Goal: Task Accomplishment & Management: Manage account settings

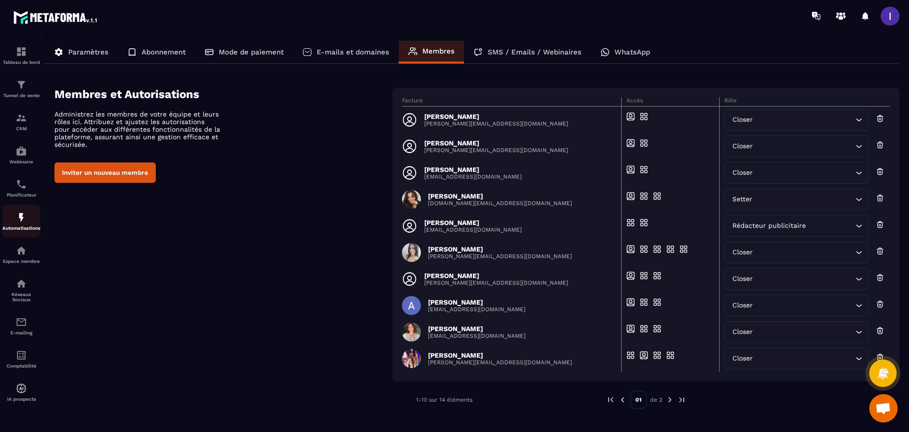
click at [15, 212] on div "Automatisations" at bounding box center [21, 221] width 38 height 19
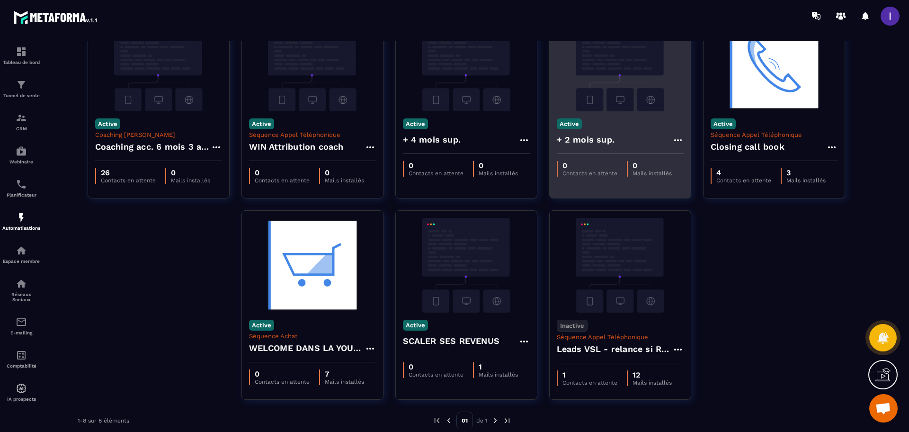
scroll to position [77, 0]
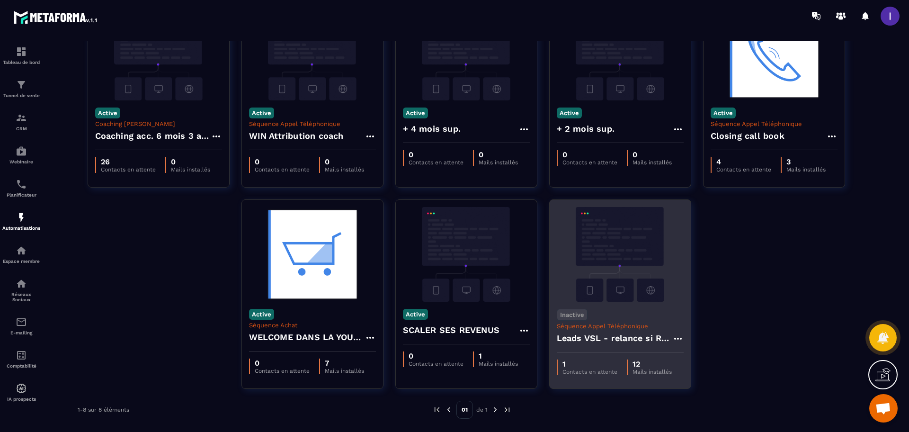
click at [608, 375] on div "1 Contacts en attente 12 Mails installés" at bounding box center [620, 367] width 141 height 30
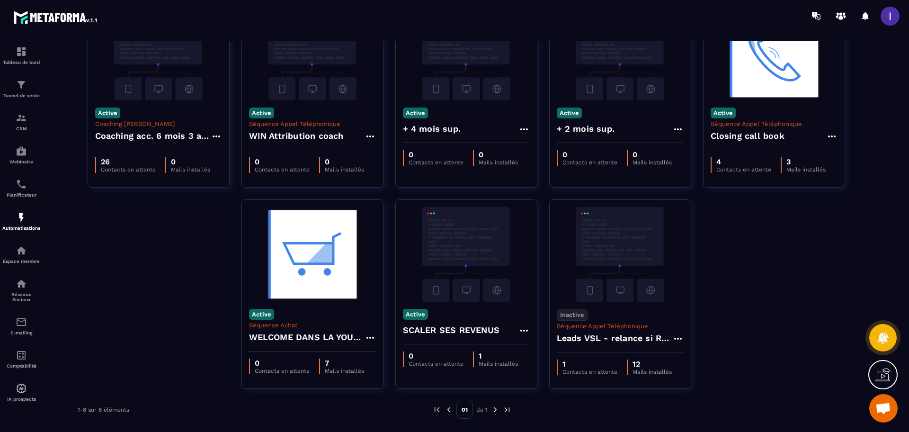
click at [641, 258] on img at bounding box center [620, 254] width 127 height 95
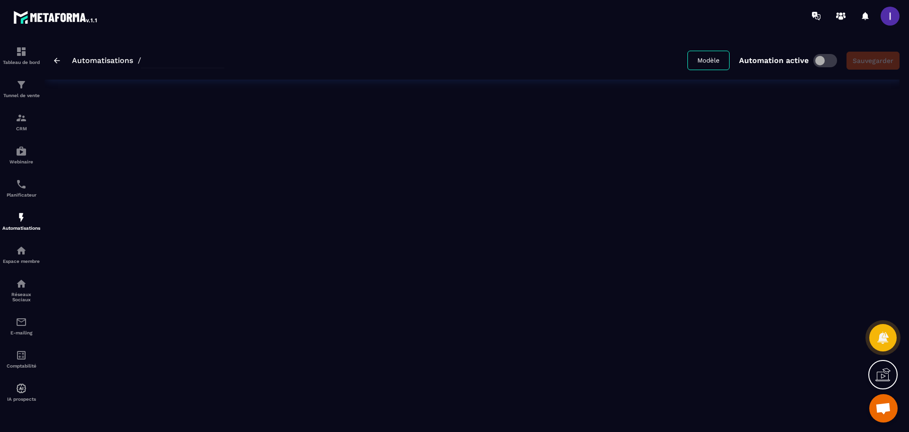
type input "**********"
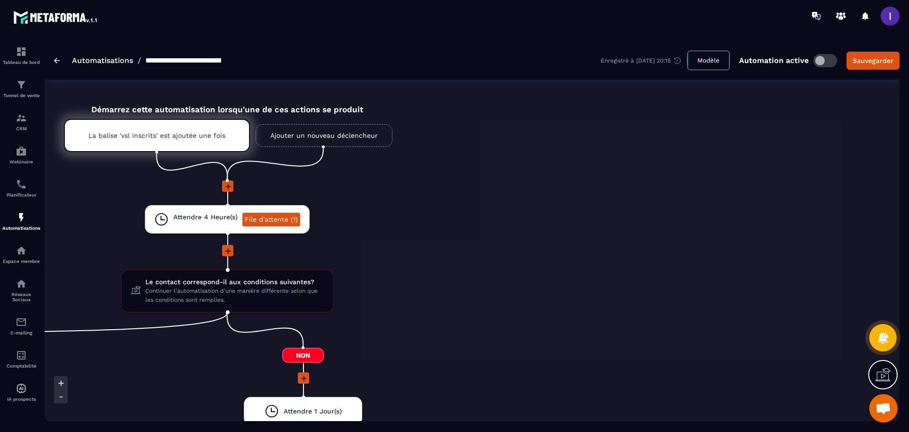
scroll to position [59, 0]
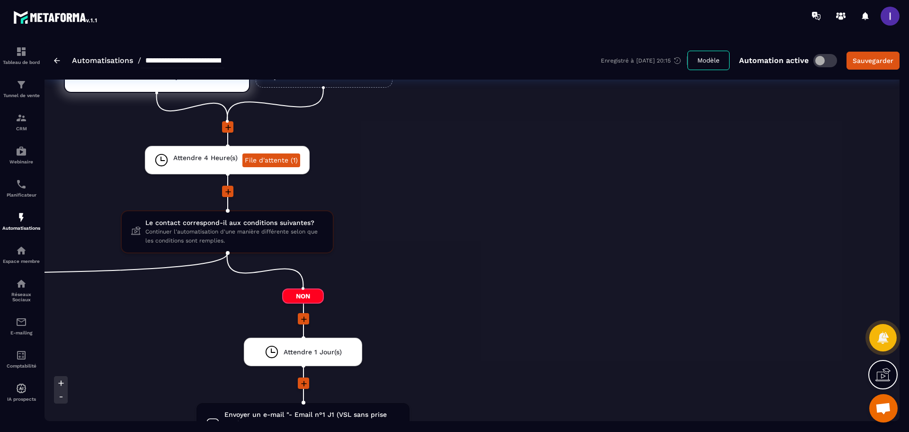
click at [230, 193] on icon at bounding box center [227, 191] width 9 height 9
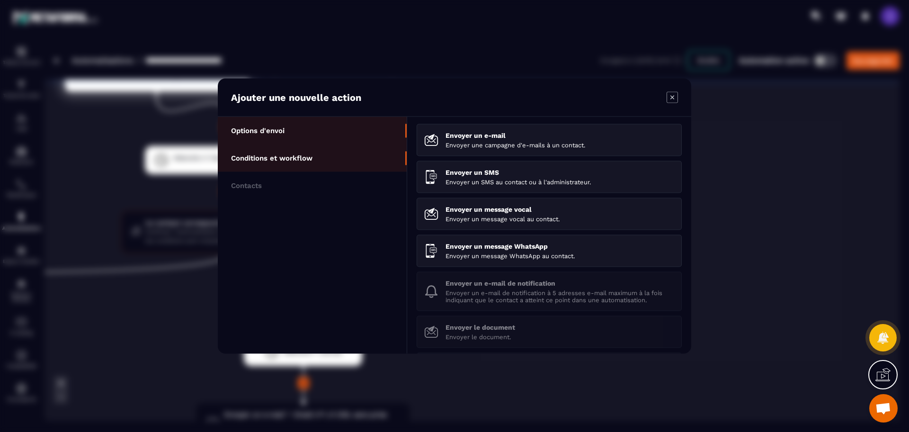
click at [312, 161] on p "Conditions et workflow" at bounding box center [271, 158] width 81 height 9
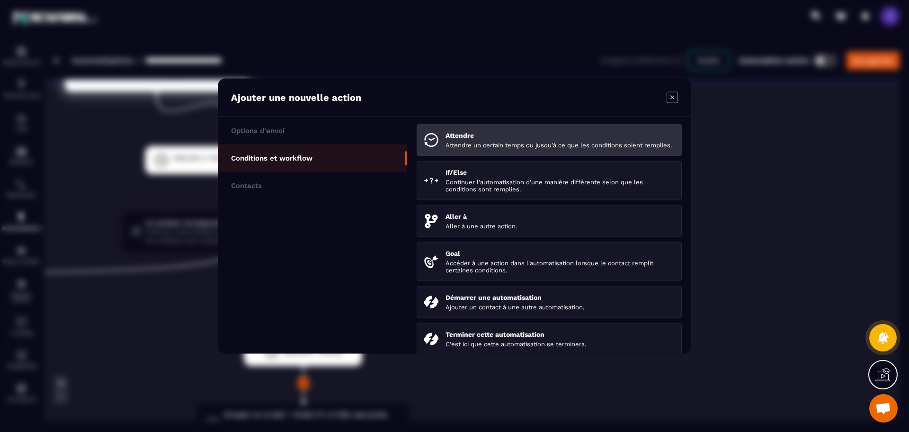
click at [525, 161] on li "Attendre Attendre un certain temps ou jusqu'à ce que les conditions soient remp…" at bounding box center [549, 180] width 265 height 39
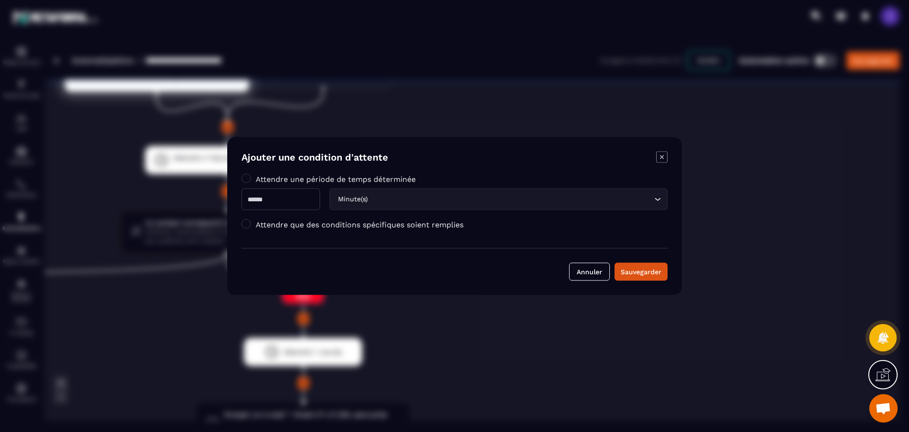
click at [283, 192] on input "Modal window" at bounding box center [280, 199] width 79 height 22
type input "*"
click at [400, 206] on div "Minute(s) Loading..." at bounding box center [499, 199] width 338 height 22
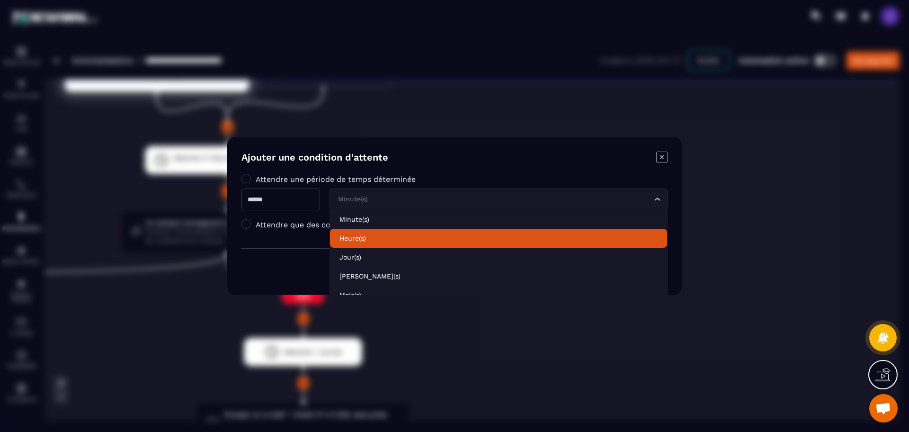
click at [364, 237] on p "Heure(s)" at bounding box center [498, 237] width 318 height 9
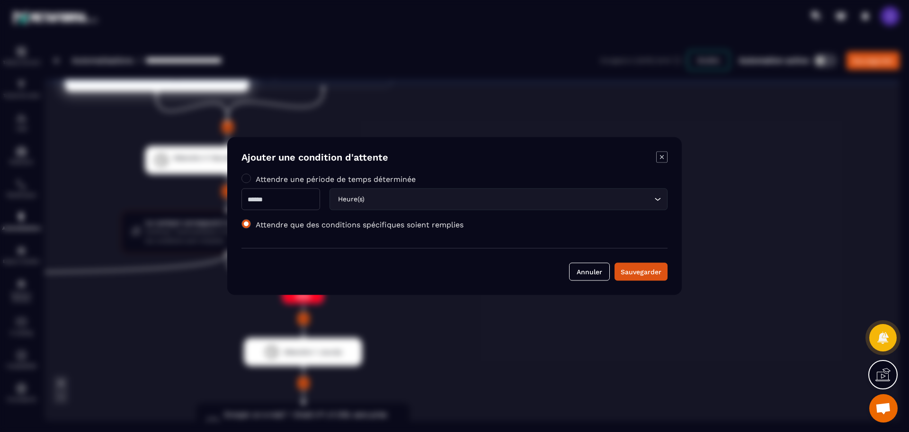
click at [246, 225] on span "Modal window" at bounding box center [245, 223] width 9 height 9
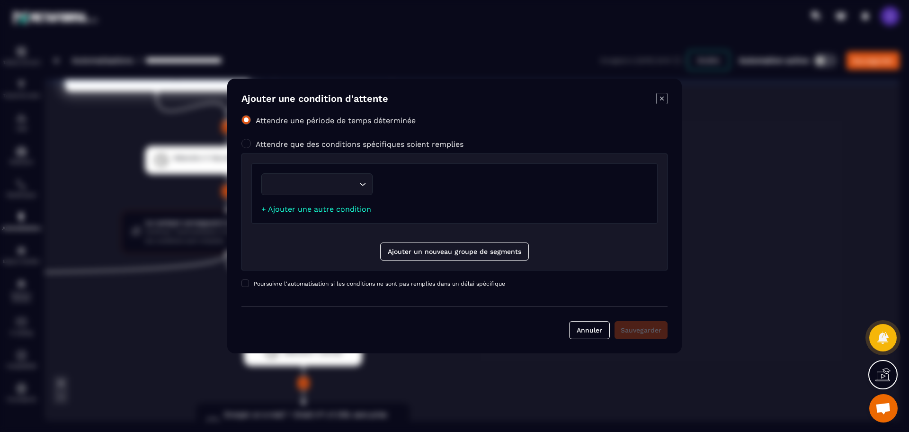
click at [249, 121] on span "Modal window" at bounding box center [245, 119] width 9 height 9
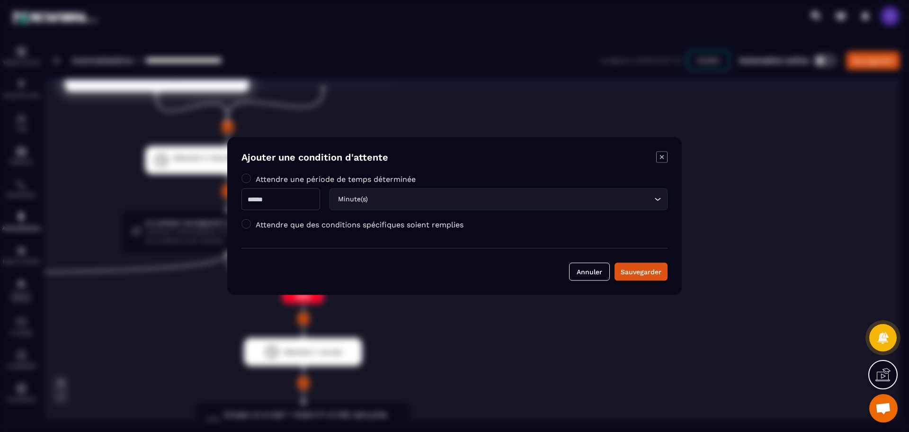
click at [307, 205] on input "Modal window" at bounding box center [280, 199] width 79 height 22
type input "*"
click at [374, 208] on div "Minute(s) Loading..." at bounding box center [499, 199] width 338 height 22
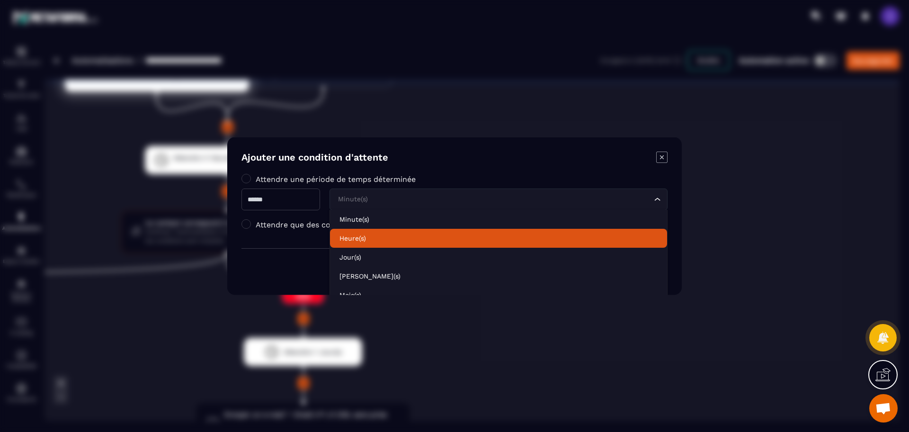
click at [373, 242] on p "Heure(s)" at bounding box center [498, 237] width 318 height 9
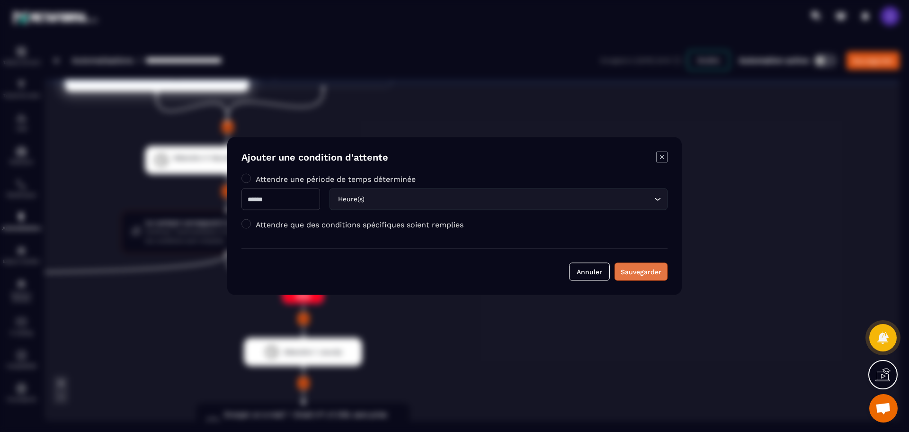
click at [635, 267] on div "Sauvegarder" at bounding box center [641, 271] width 41 height 9
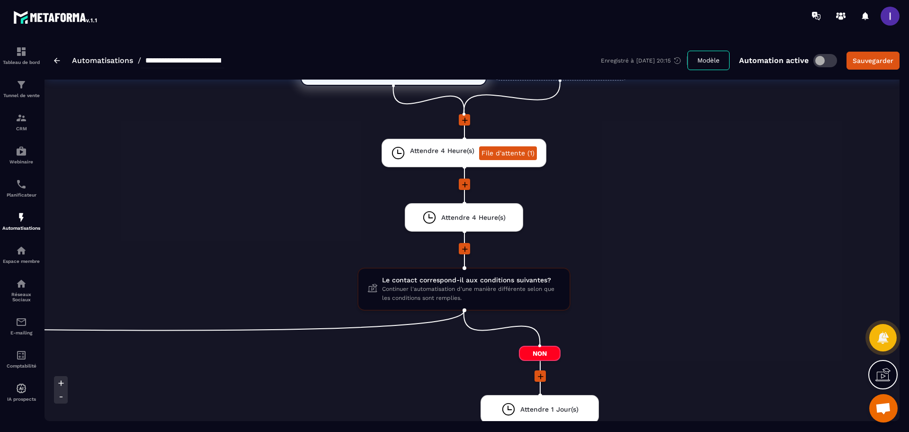
scroll to position [0, 0]
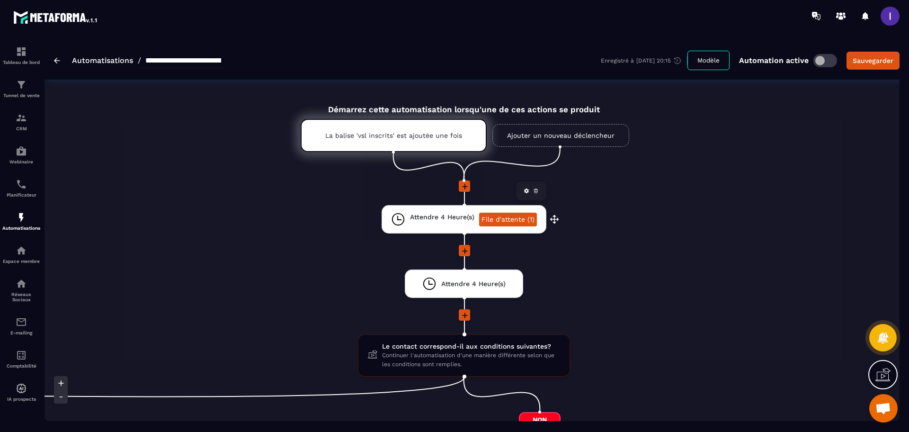
click at [534, 191] on icon at bounding box center [535, 191] width 3 height 2
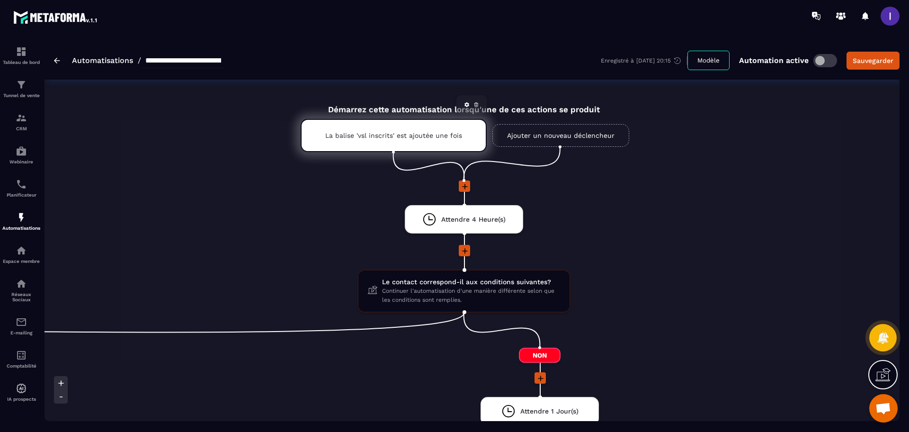
click at [384, 136] on p "La balise 'vsl inscrits' est ajoutée une fois" at bounding box center [393, 136] width 137 height 8
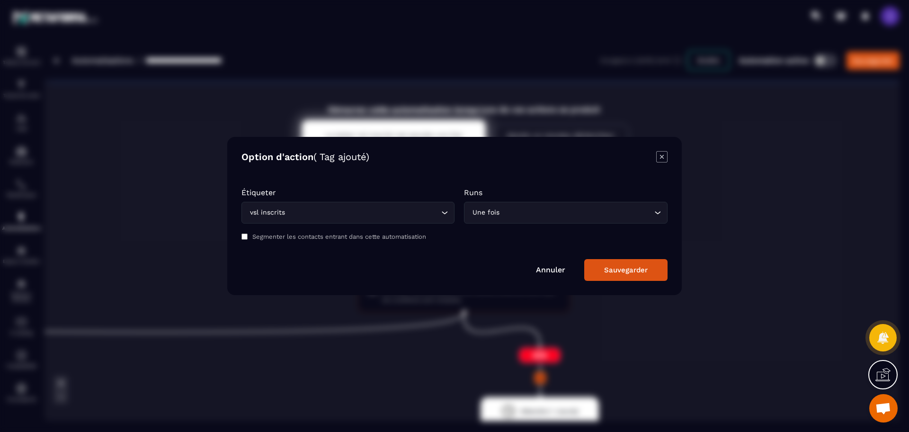
click at [301, 104] on div "Modal window" at bounding box center [454, 216] width 909 height 432
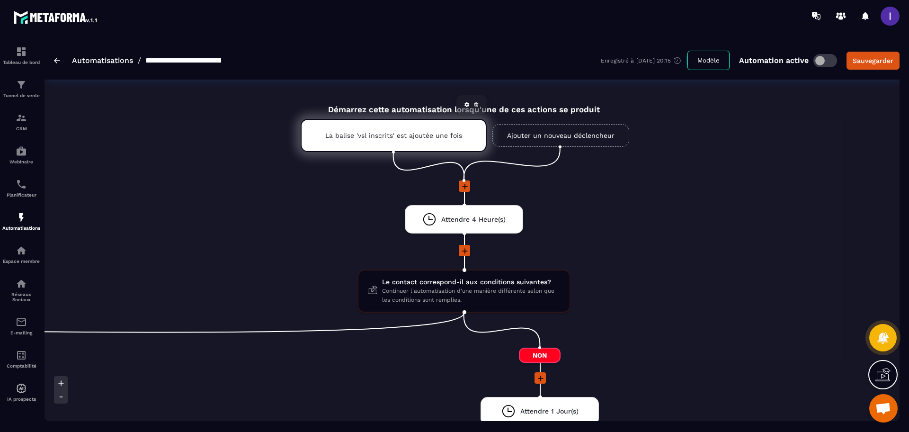
click at [406, 140] on div "La balise 'vsl inscrits' est ajoutée une fois" at bounding box center [394, 135] width 186 height 33
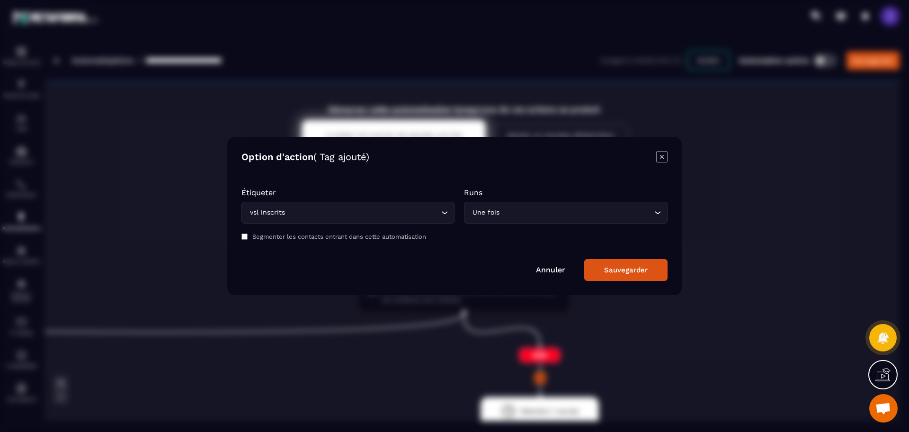
click at [262, 234] on label "Segmenter les contacts entrant dans cette automatisation" at bounding box center [339, 236] width 174 height 7
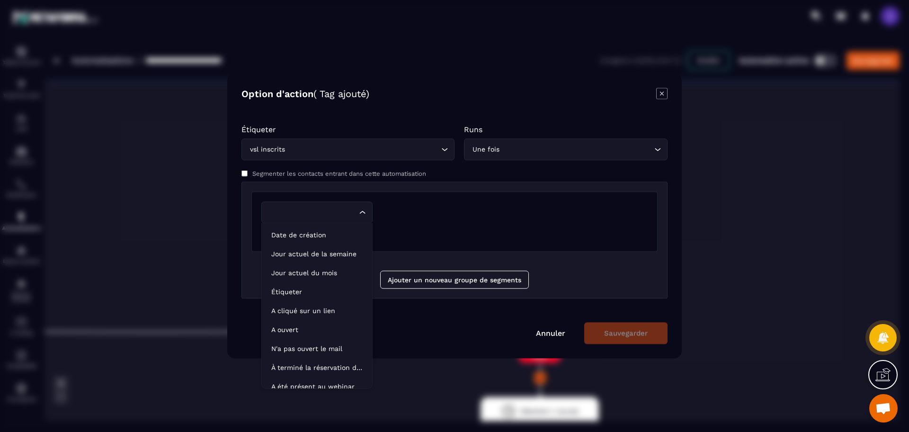
click at [310, 213] on input "Search for option" at bounding box center [311, 212] width 89 height 10
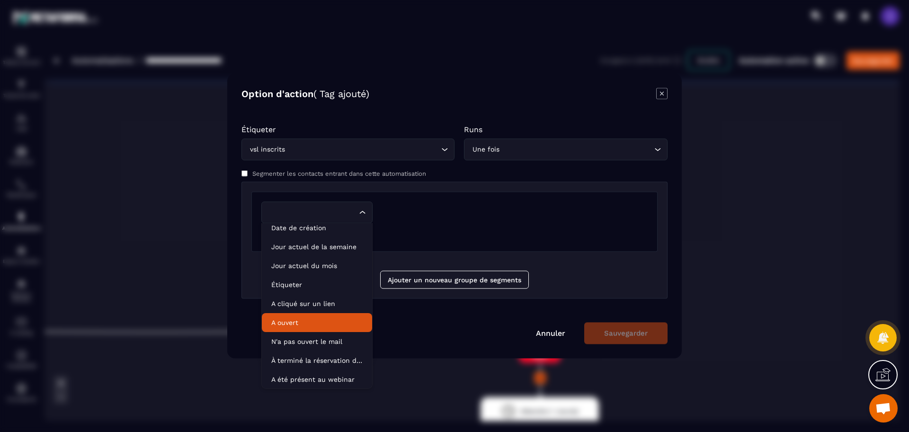
click at [555, 336] on link "Annuler" at bounding box center [550, 333] width 29 height 9
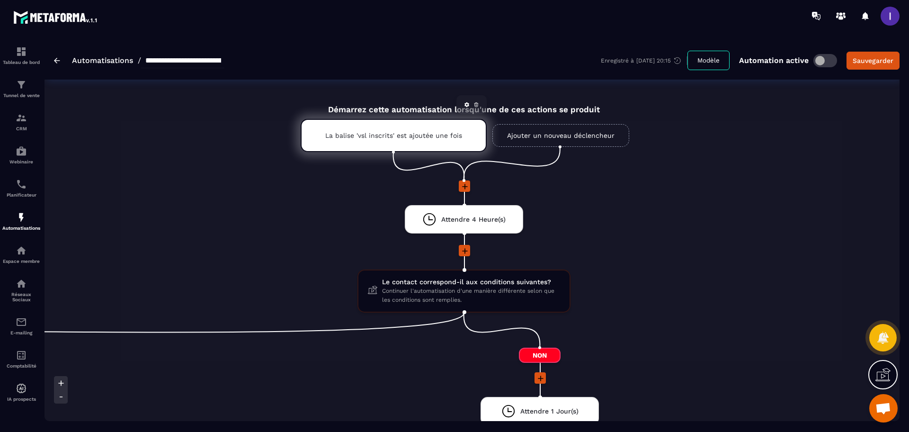
click at [415, 128] on div "La balise 'vsl inscrits' est ajoutée une fois" at bounding box center [394, 135] width 186 height 33
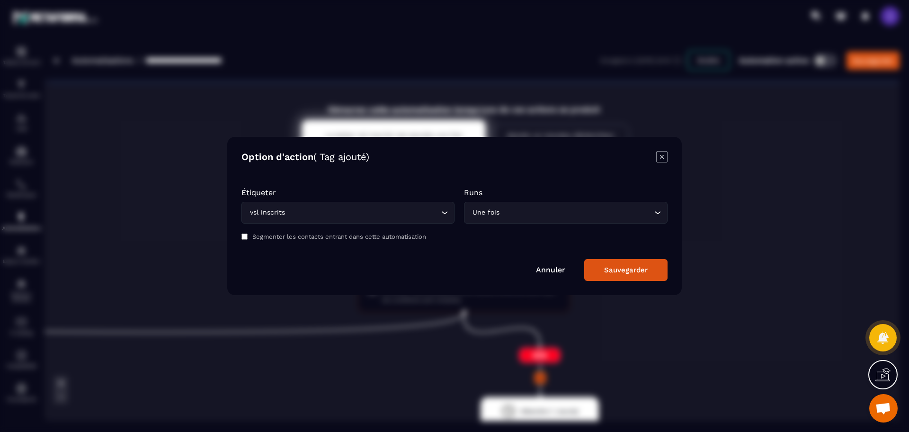
click at [710, 160] on div "Modal window" at bounding box center [454, 216] width 909 height 432
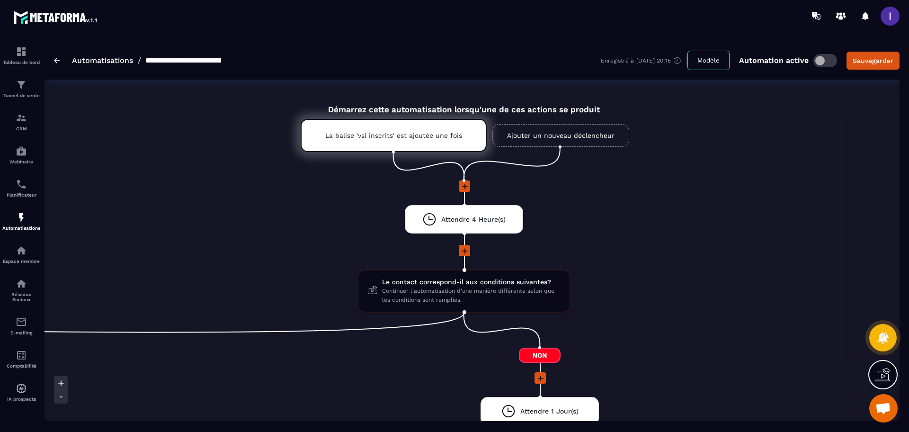
scroll to position [118, 0]
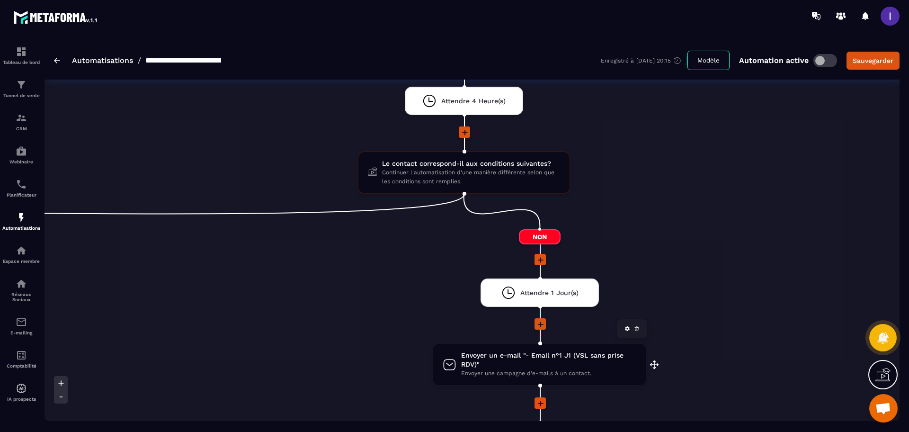
click at [537, 370] on span "Envoyer une campagne d'e-mails à un contact." at bounding box center [549, 373] width 176 height 9
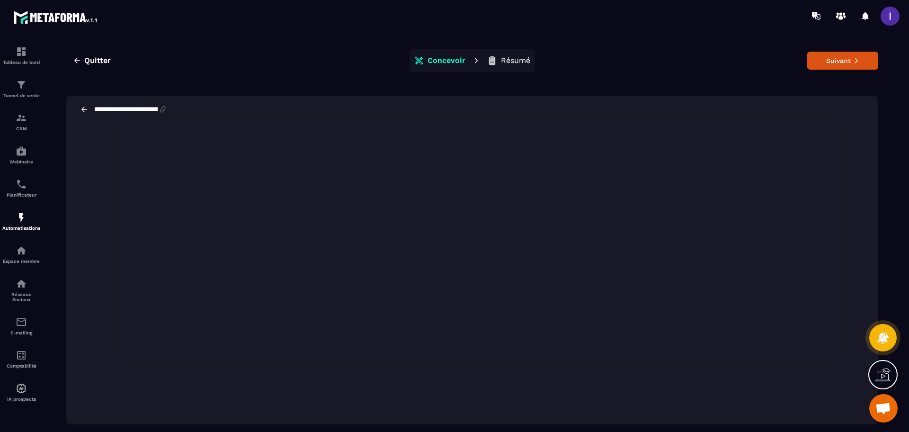
scroll to position [0, 0]
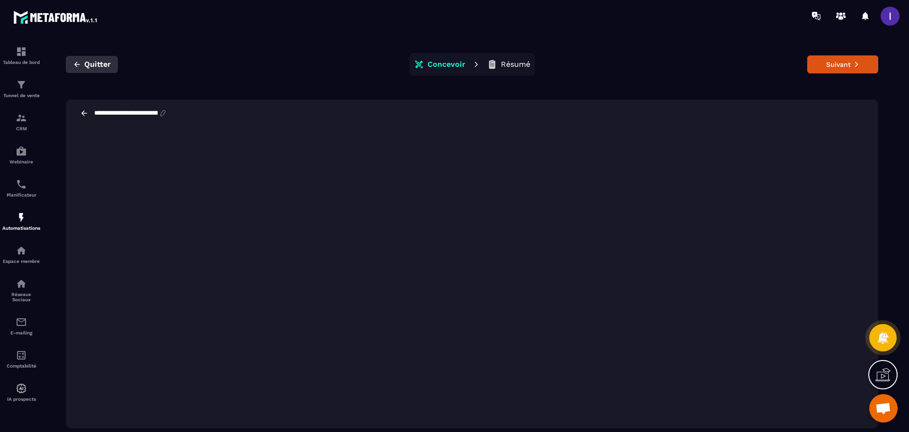
click at [96, 63] on span "Quitter" at bounding box center [97, 64] width 27 height 9
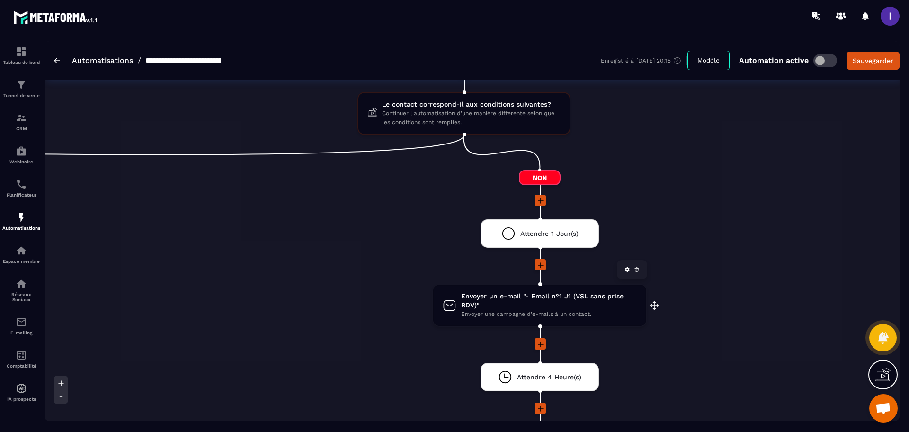
scroll to position [237, 0]
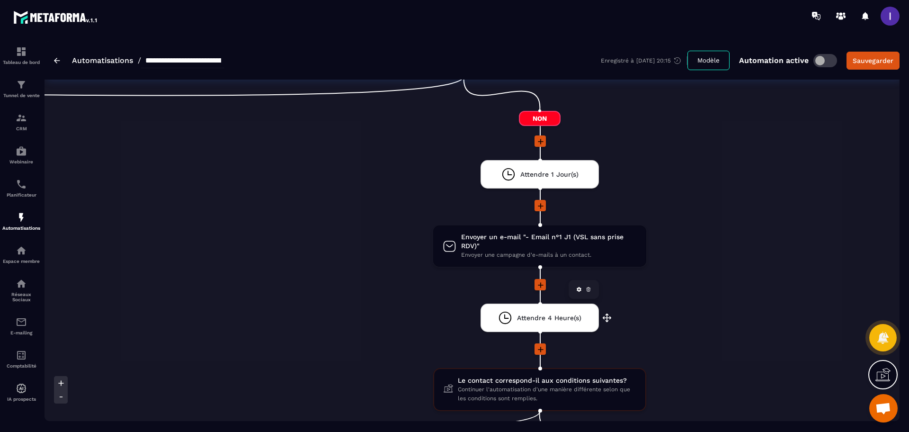
click at [549, 316] on span "Attendre 4 Heure(s)" at bounding box center [549, 317] width 64 height 9
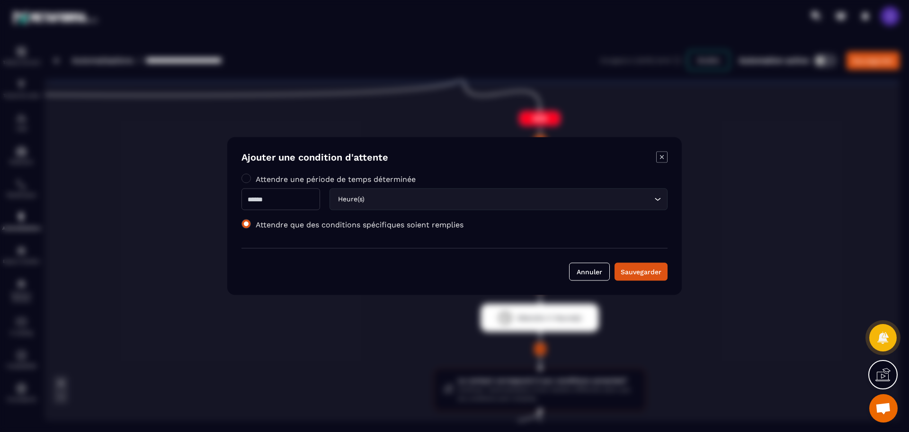
click at [244, 226] on span "Modal window" at bounding box center [245, 223] width 9 height 9
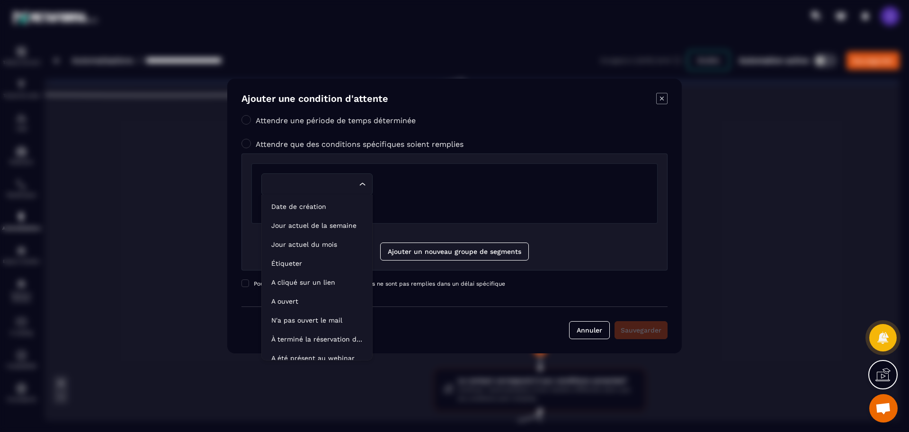
click at [322, 193] on div "Loading..." at bounding box center [316, 184] width 111 height 22
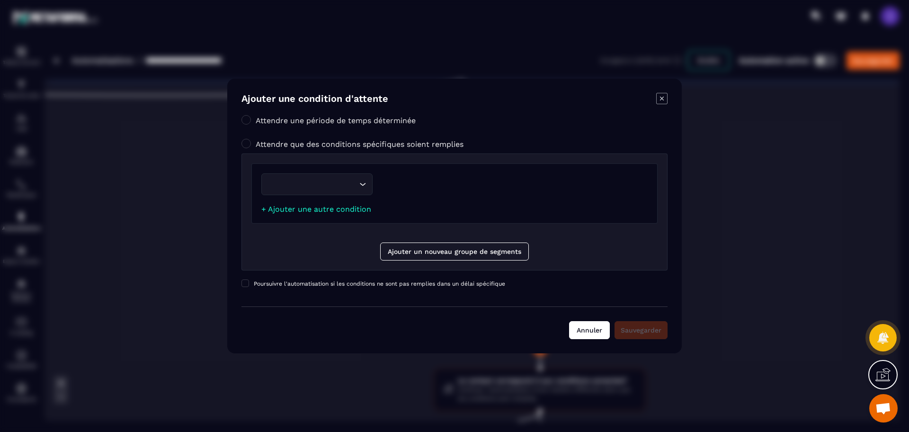
click at [581, 330] on button "Annuler" at bounding box center [589, 330] width 41 height 18
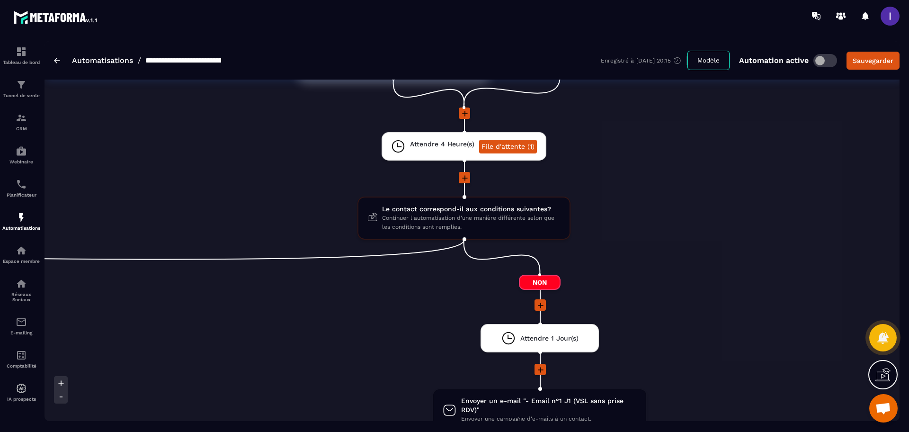
scroll to position [0, 0]
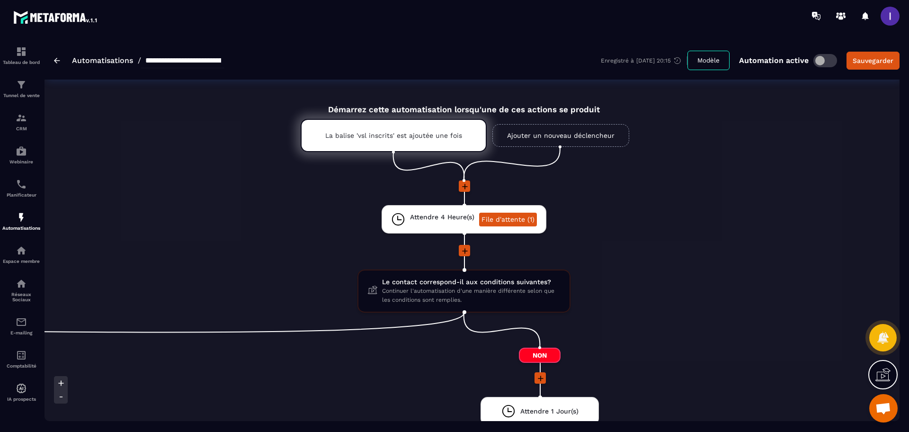
click at [175, 56] on input "**********" at bounding box center [182, 60] width 83 height 15
click at [147, 56] on input "**********" at bounding box center [182, 60] width 83 height 15
click at [834, 62] on span at bounding box center [825, 60] width 24 height 13
click at [864, 56] on div "Sauvegarder" at bounding box center [873, 60] width 41 height 9
click at [484, 213] on link "File d'attente (1)" at bounding box center [508, 220] width 58 height 14
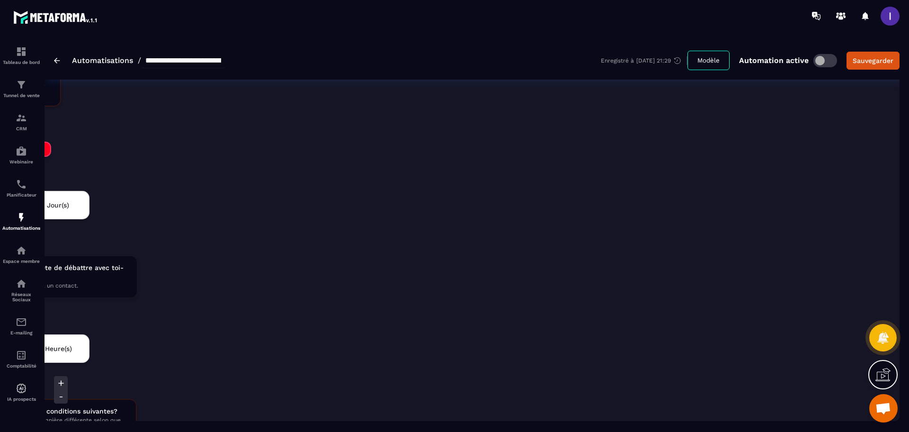
scroll to position [1555, 0]
click at [875, 65] on button "Sauvegarder" at bounding box center [872, 61] width 53 height 18
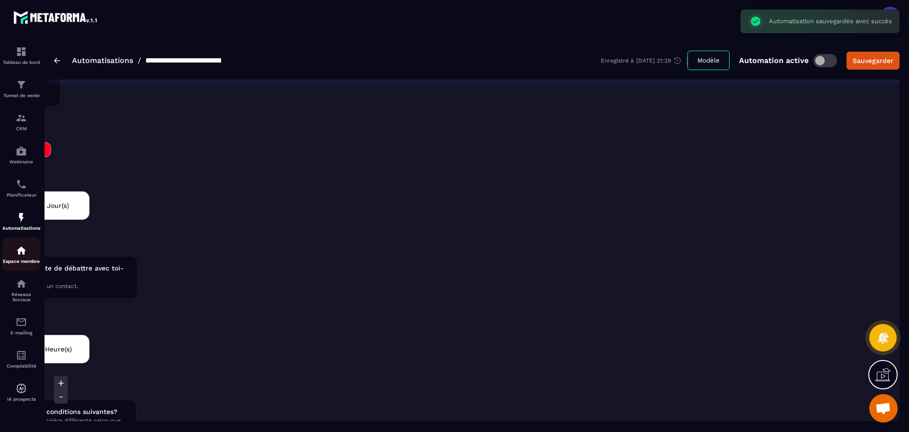
click at [12, 255] on div "Espace membre" at bounding box center [21, 254] width 38 height 19
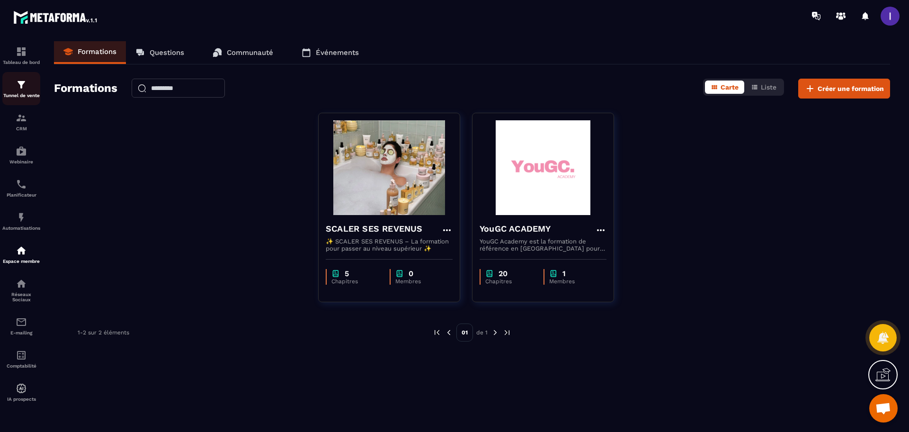
click at [20, 85] on img at bounding box center [21, 84] width 11 height 11
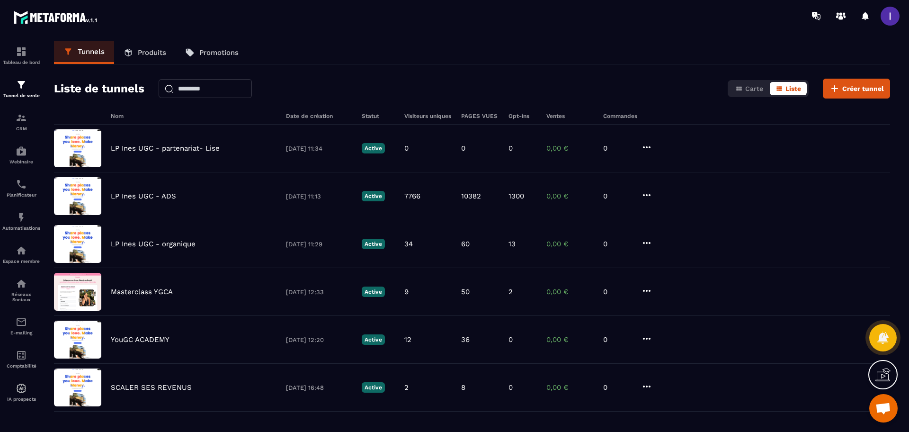
click at [155, 55] on p "Produits" at bounding box center [152, 52] width 28 height 9
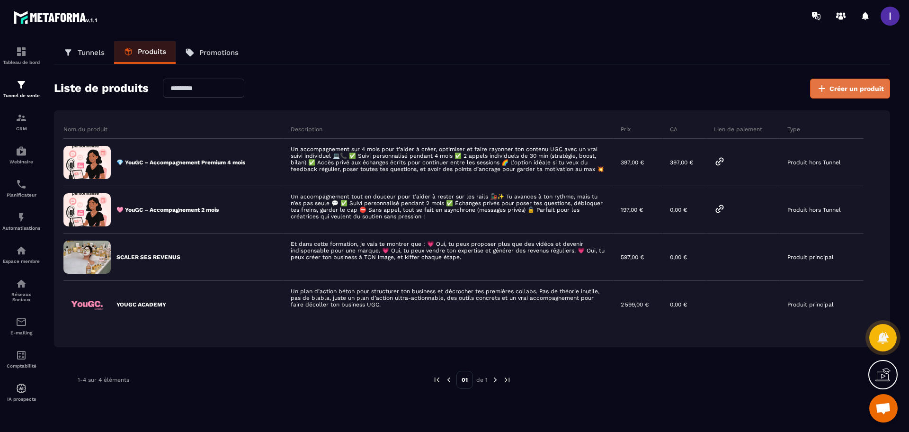
click at [834, 83] on button "Créer un produit" at bounding box center [850, 89] width 80 height 20
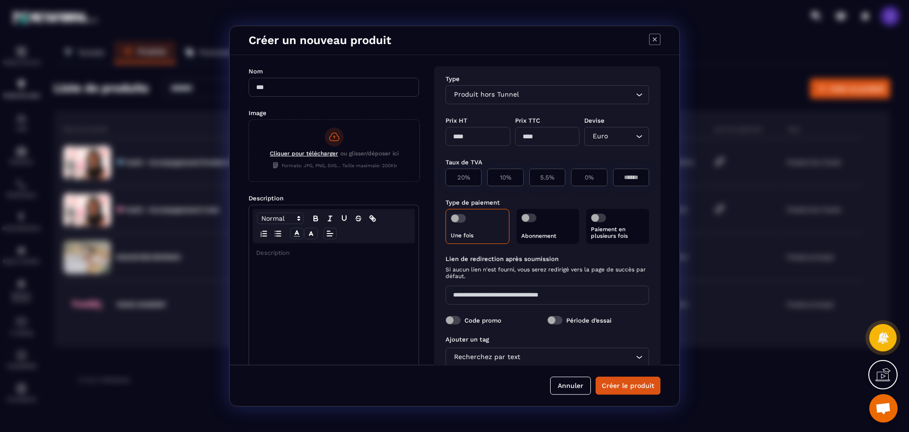
click at [285, 88] on input "Modal window" at bounding box center [334, 87] width 170 height 19
type input "*"
type input "******"
click at [306, 153] on span "Cliquer pour télécharger" at bounding box center [304, 153] width 68 height 7
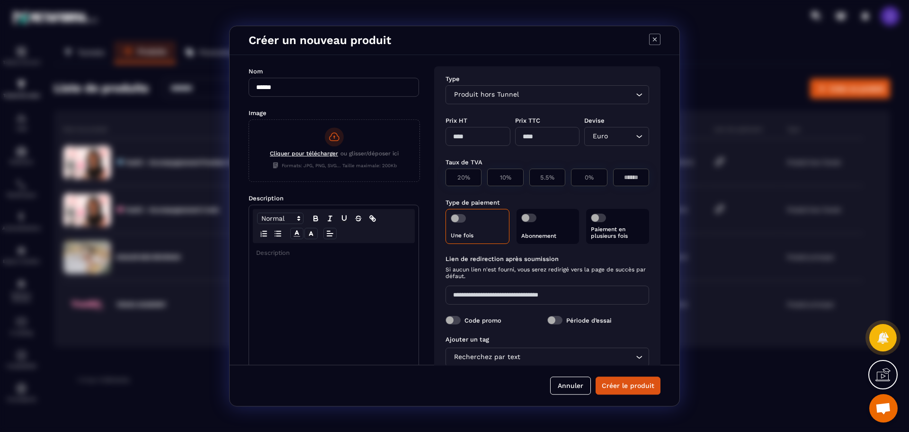
click at [249, 181] on input "Cliquer pour télécharger ou glisser/déposer ici Formats: JPG, PNG, SVG... Taill…" at bounding box center [249, 181] width 0 height 0
click at [309, 278] on div "Modal window" at bounding box center [333, 317] width 169 height 149
click at [287, 262] on div "Modal window" at bounding box center [333, 317] width 169 height 149
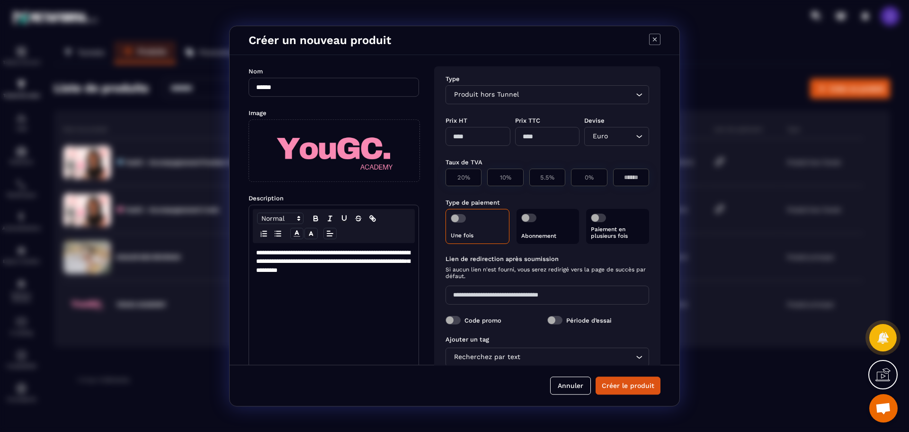
click at [369, 256] on p "**********" at bounding box center [333, 262] width 155 height 26
click at [450, 218] on div "Une fois" at bounding box center [477, 226] width 64 height 35
click at [488, 92] on div "Produit hors Tunnel" at bounding box center [543, 94] width 184 height 10
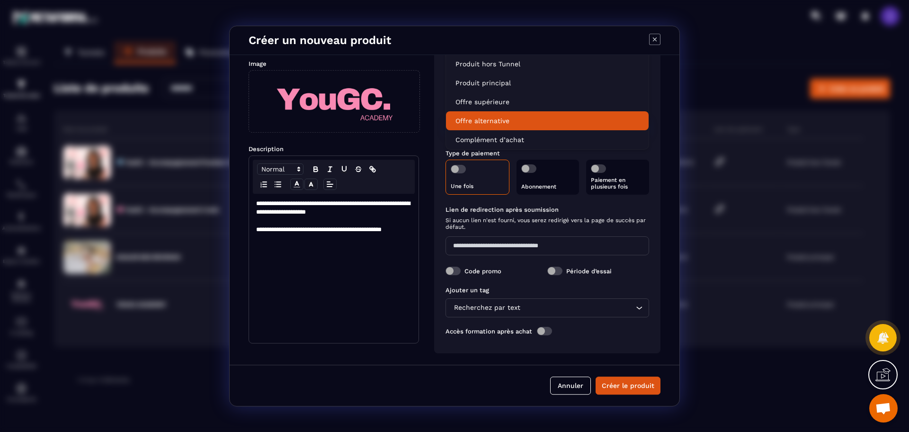
scroll to position [0, 0]
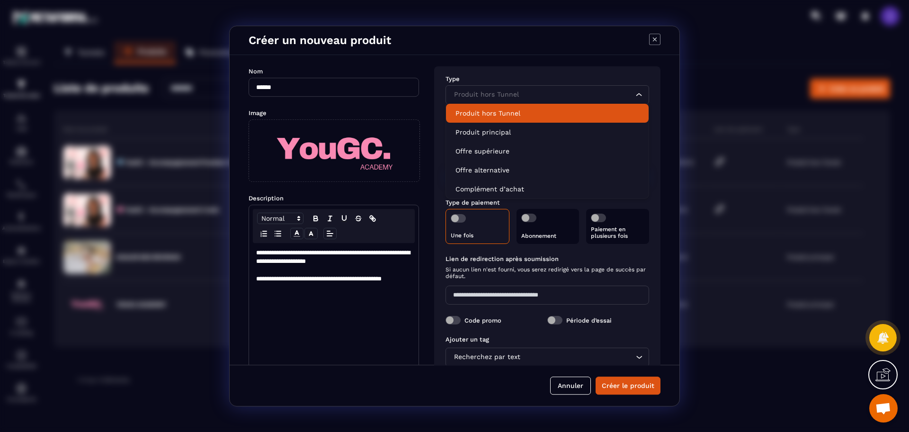
click at [561, 112] on p "Produit hors Tunnel" at bounding box center [547, 112] width 184 height 9
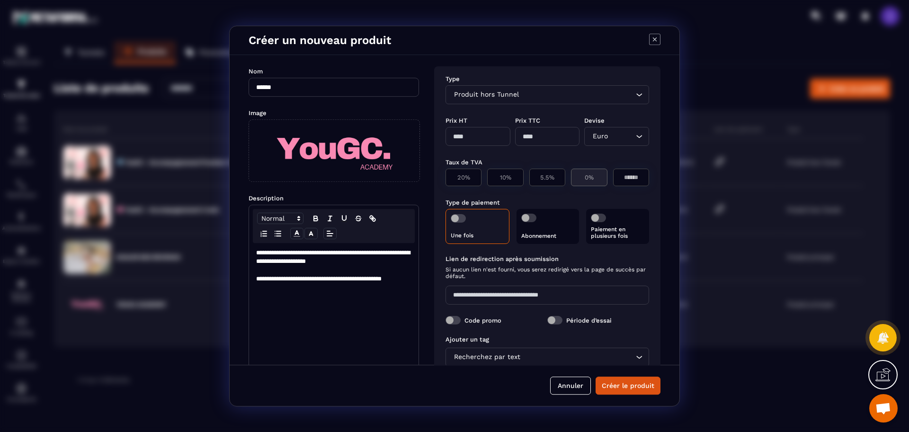
click at [596, 174] on p "0%" at bounding box center [589, 177] width 26 height 7
type input "*"
click at [487, 137] on input "Modal window" at bounding box center [477, 136] width 65 height 19
type input "***"
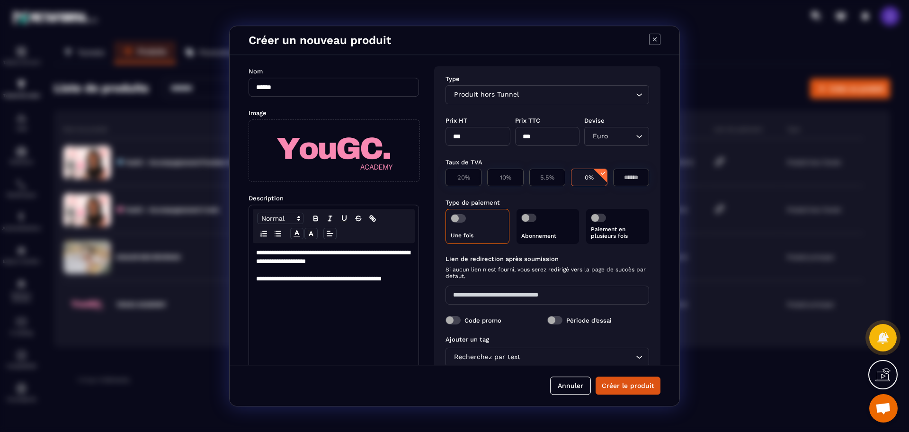
click at [463, 214] on span "Modal window" at bounding box center [458, 218] width 15 height 9
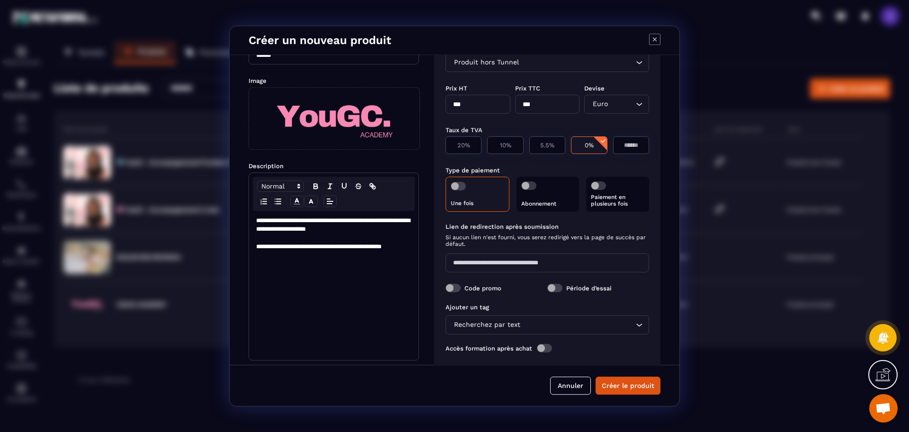
scroll to position [49, 0]
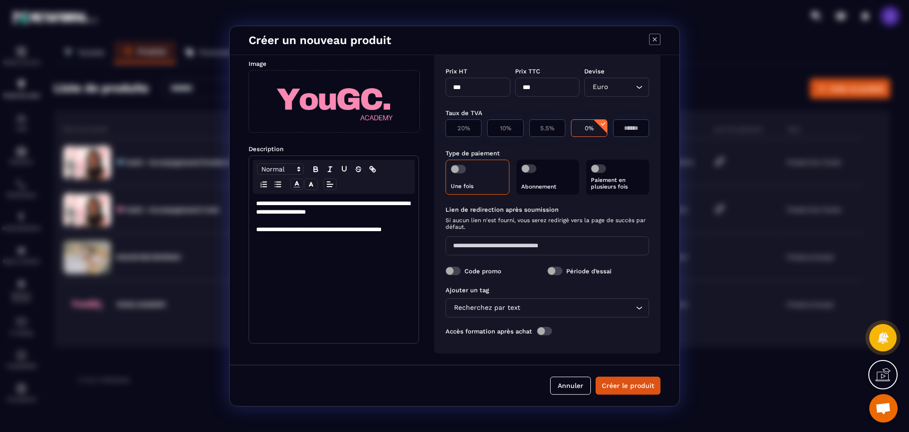
click at [487, 308] on div "Recherchez par text" at bounding box center [543, 308] width 184 height 10
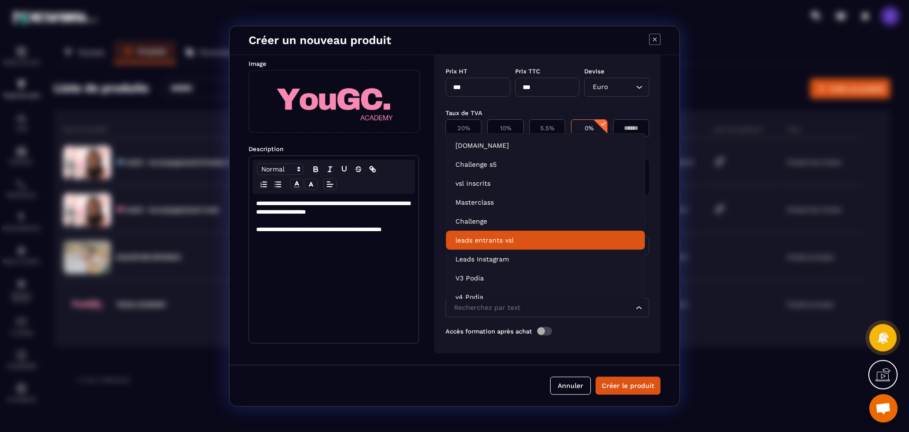
scroll to position [7, 0]
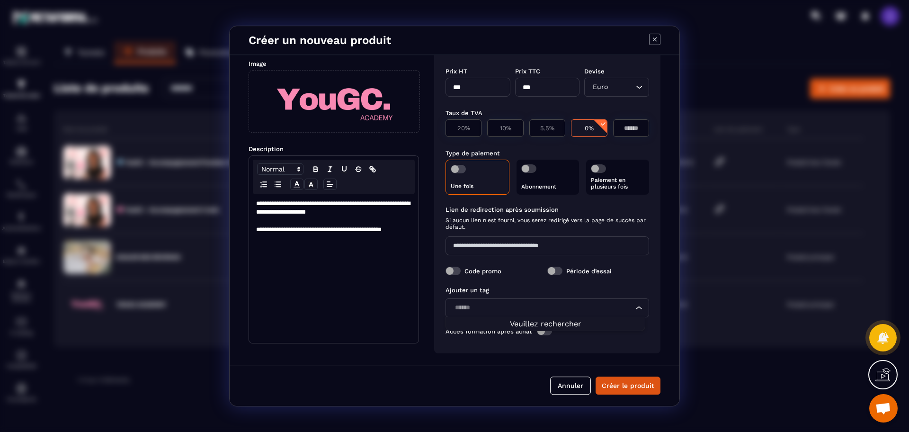
type input "******"
click at [481, 246] on input "Modal window" at bounding box center [547, 245] width 204 height 19
click at [483, 308] on div "Recherchez par text" at bounding box center [543, 308] width 184 height 10
click at [483, 308] on input "Search for option" at bounding box center [543, 308] width 182 height 10
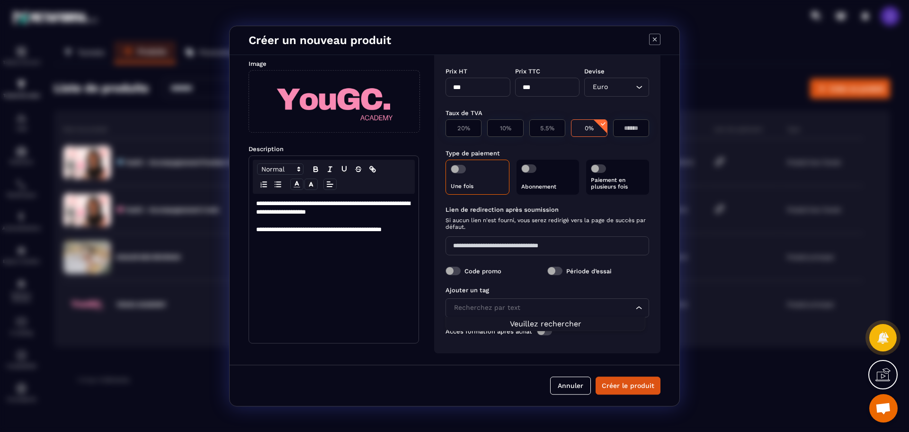
click at [483, 308] on input "Search for option" at bounding box center [543, 308] width 182 height 10
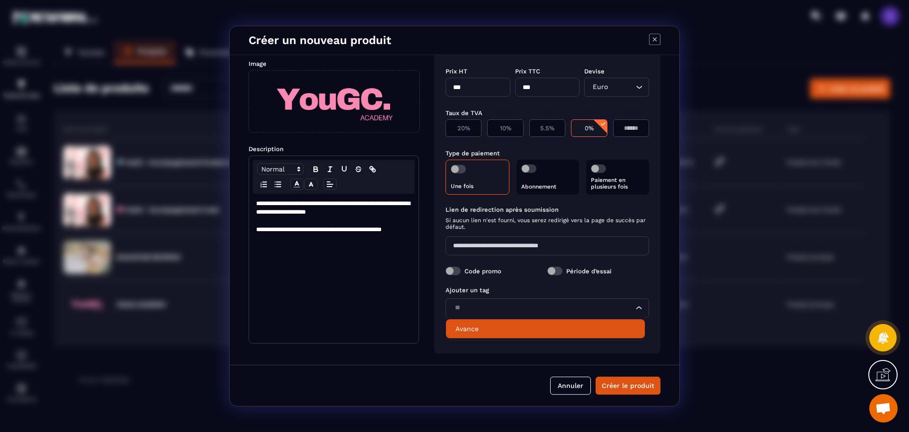
click at [471, 329] on p "Avance" at bounding box center [545, 328] width 180 height 9
type input "**"
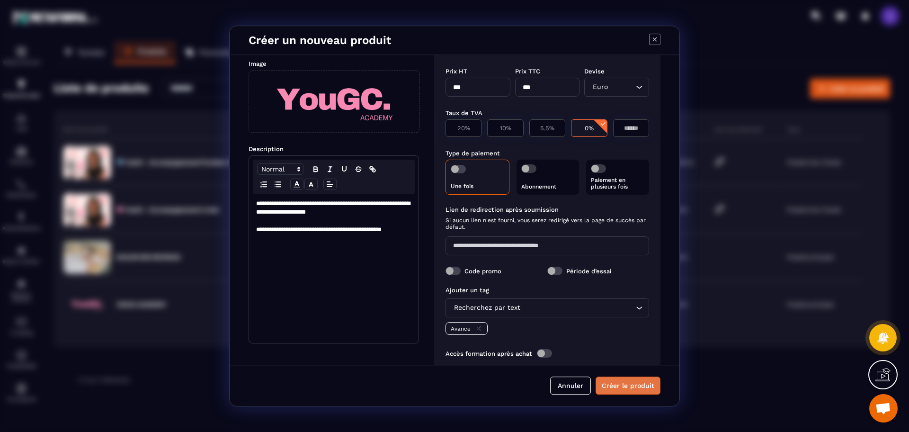
click at [621, 391] on button "Créer le produit" at bounding box center [628, 385] width 65 height 18
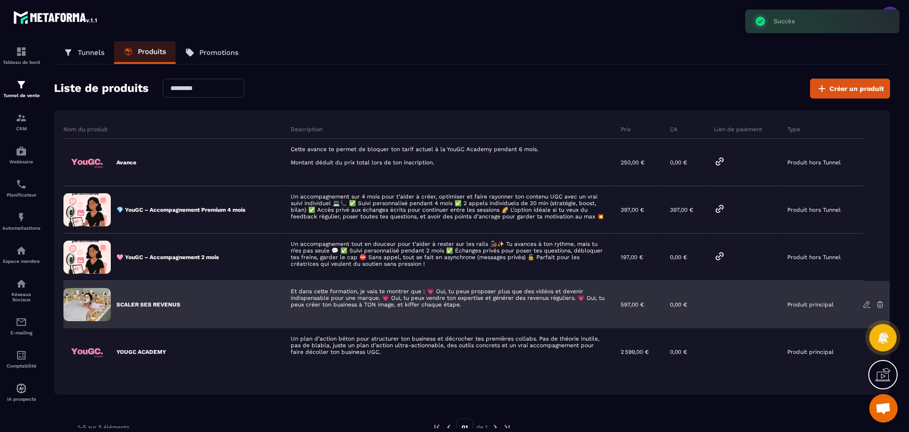
scroll to position [32, 0]
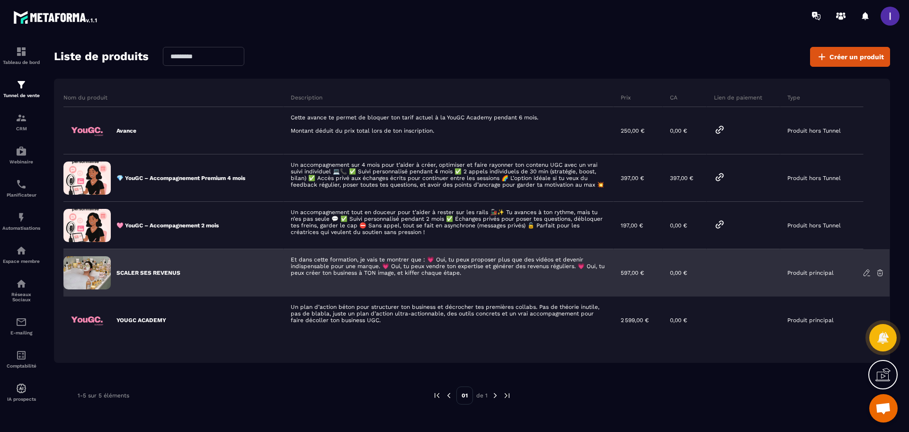
click at [171, 277] on div "SCALER SES REVENUS" at bounding box center [173, 272] width 220 height 47
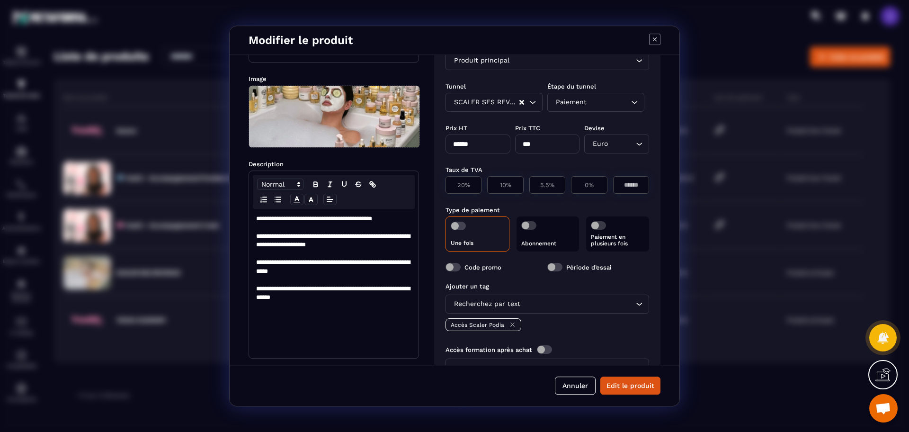
scroll to position [0, 0]
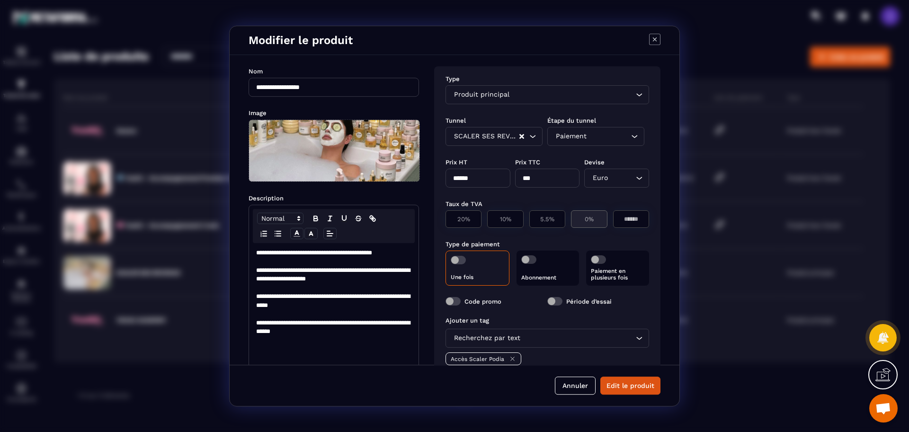
click at [584, 221] on p "0%" at bounding box center [589, 218] width 26 height 7
type input "*"
click at [627, 142] on div "Paiement Loading..." at bounding box center [595, 136] width 97 height 19
click at [631, 384] on button "Edit le produit" at bounding box center [630, 385] width 60 height 18
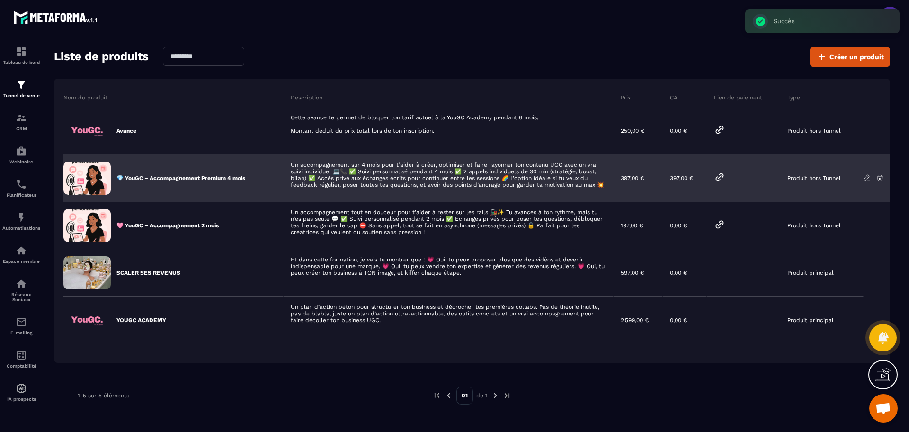
click at [129, 178] on p "💎 YouGC – Accompagnement Premium 4 mois" at bounding box center [180, 178] width 129 height 8
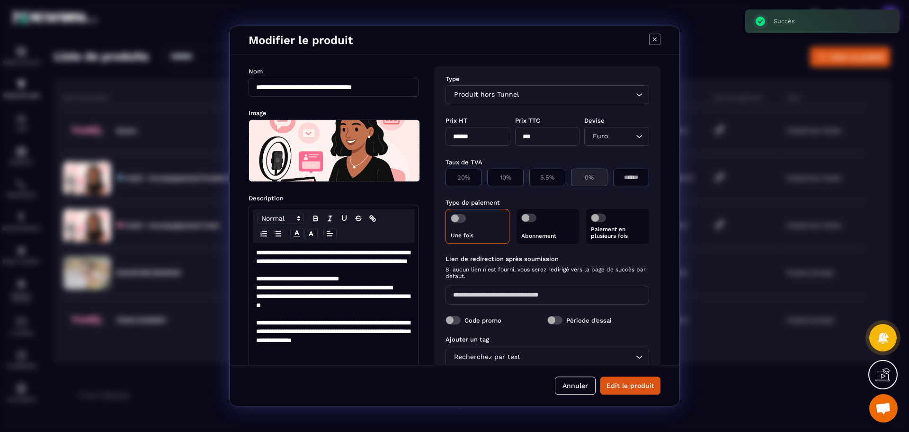
click at [583, 177] on p "0%" at bounding box center [589, 177] width 26 height 7
type input "*"
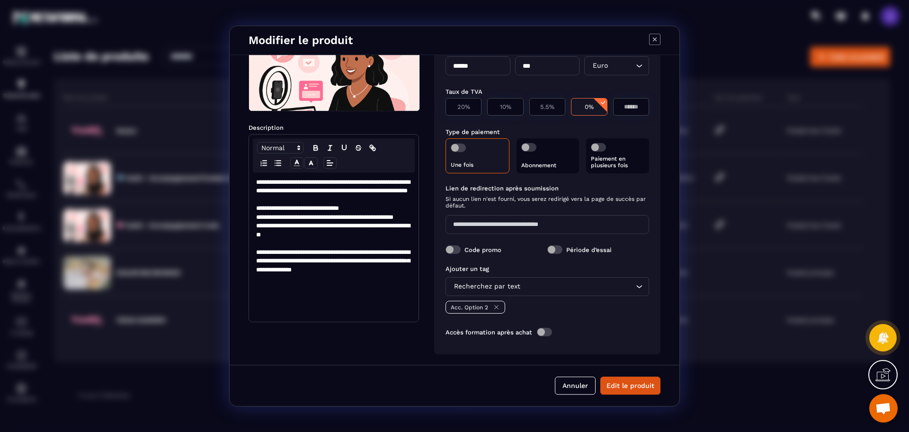
scroll to position [71, 0]
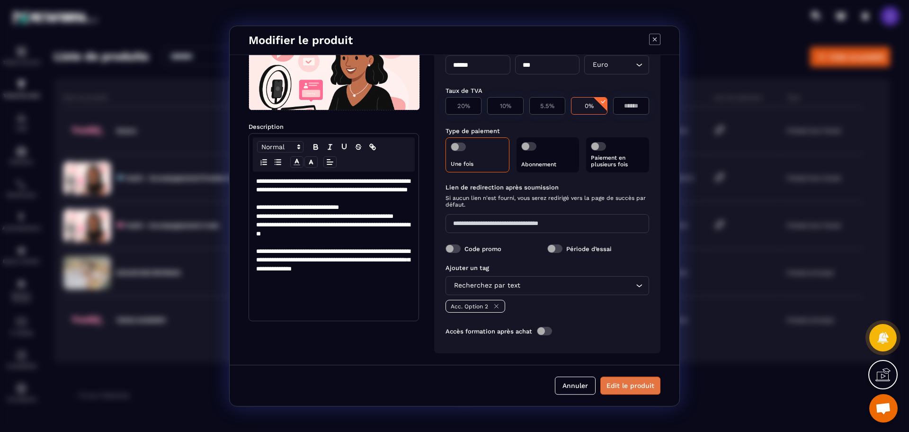
click at [622, 391] on button "Edit le produit" at bounding box center [630, 385] width 60 height 18
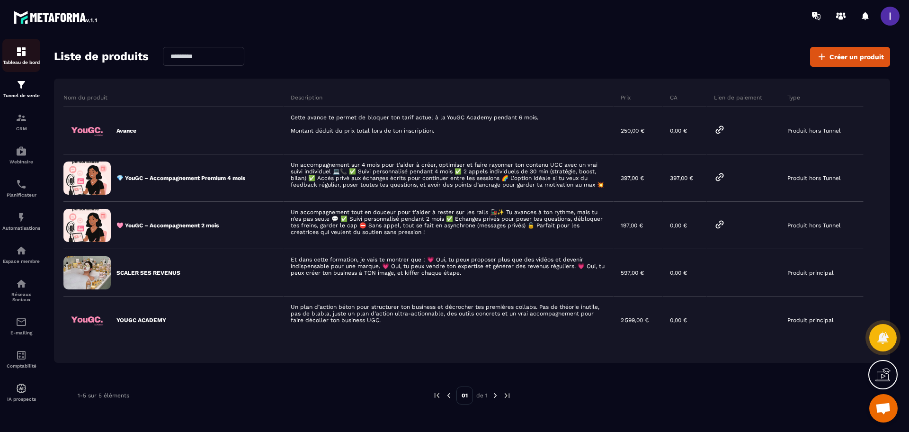
click at [25, 42] on link "Tableau de bord" at bounding box center [21, 55] width 38 height 33
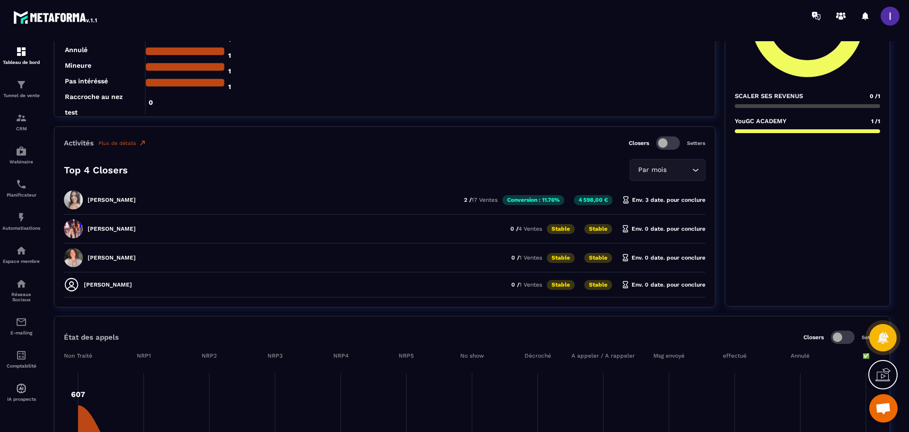
scroll to position [251, 0]
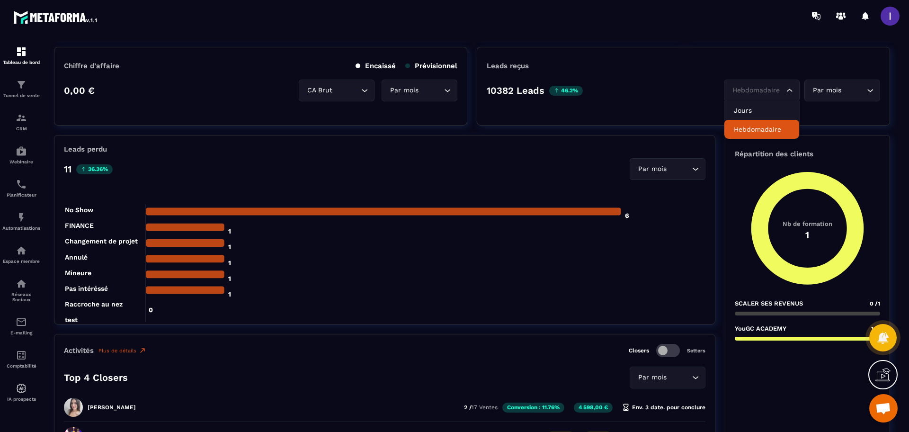
click at [744, 92] on div "Hebdomadaire" at bounding box center [757, 90] width 56 height 10
click at [751, 110] on p "Jours" at bounding box center [762, 110] width 56 height 9
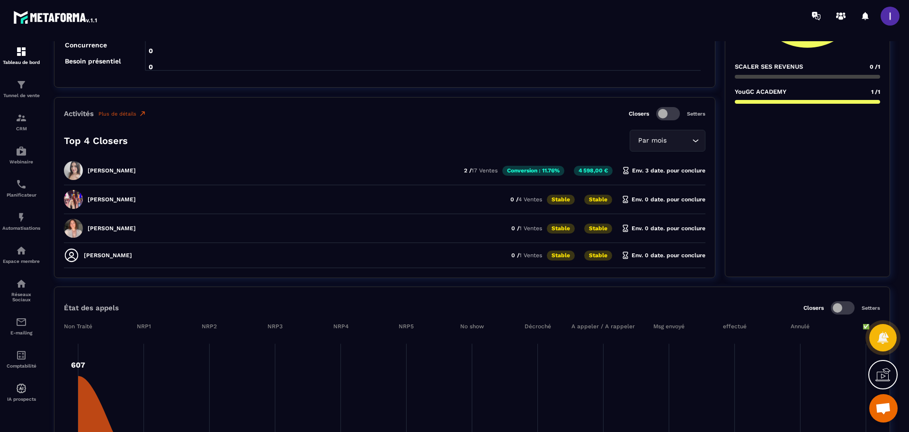
scroll to position [393, 0]
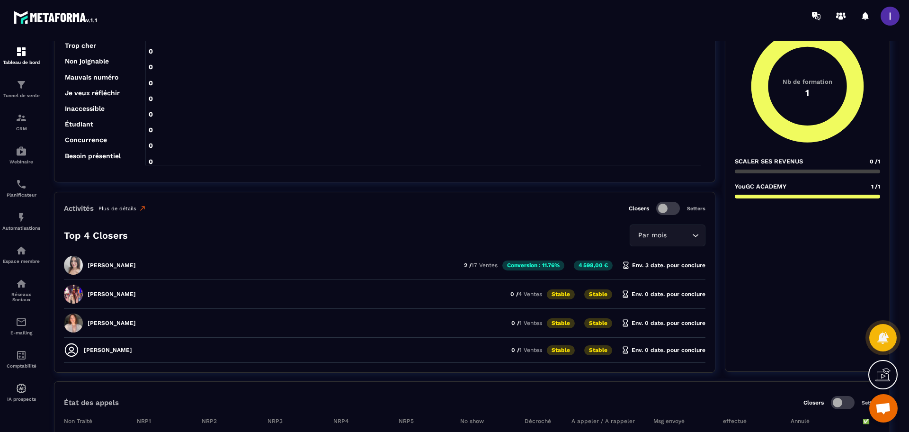
click at [135, 211] on link "Plus de détails" at bounding box center [122, 209] width 48 height 8
click at [140, 208] on img at bounding box center [143, 209] width 8 height 8
click at [144, 209] on img at bounding box center [143, 209] width 8 height 8
click at [116, 211] on link "Plus de détails" at bounding box center [122, 209] width 48 height 8
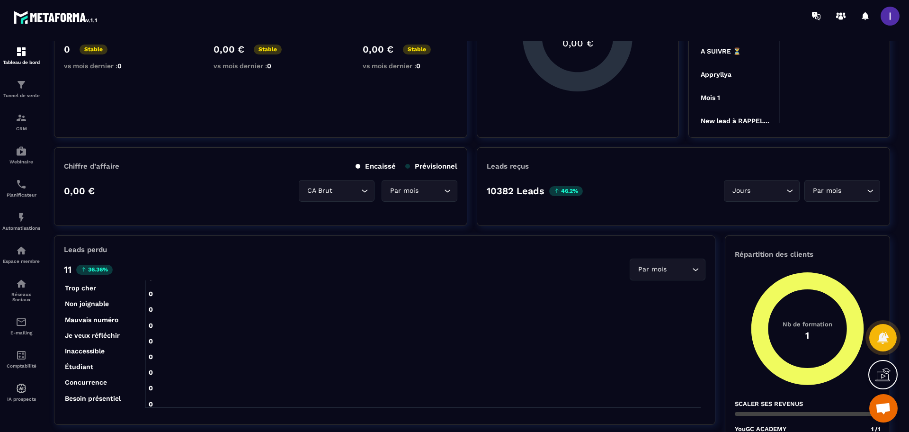
scroll to position [178, 0]
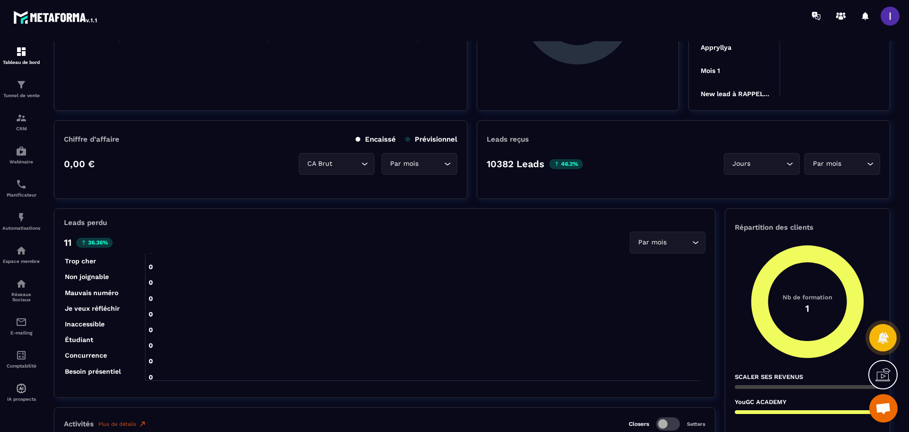
click at [398, 165] on div "Par mois" at bounding box center [415, 164] width 56 height 10
click at [398, 165] on input "Search for option" at bounding box center [415, 164] width 54 height 10
click at [548, 250] on div "11 36.36% Par mois Loading..." at bounding box center [384, 243] width 641 height 22
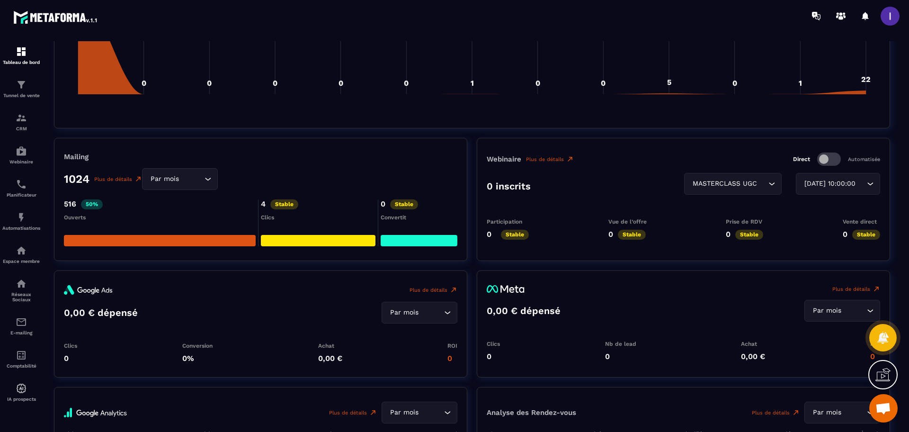
scroll to position [888, 0]
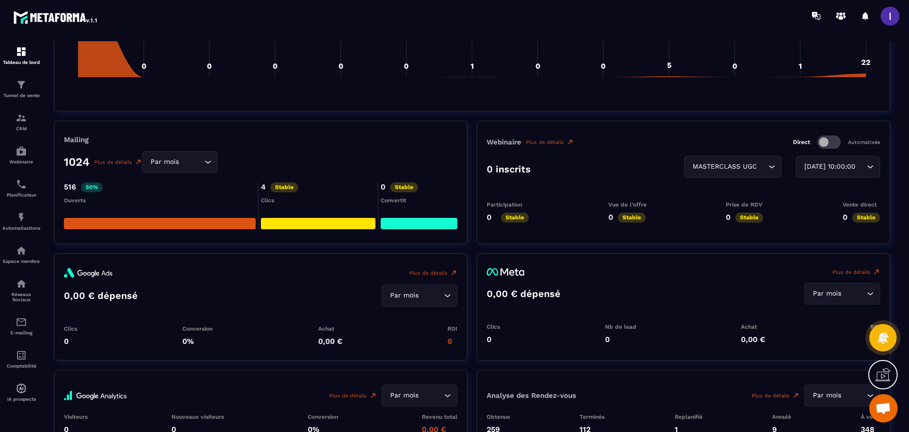
click at [281, 221] on div at bounding box center [318, 223] width 115 height 11
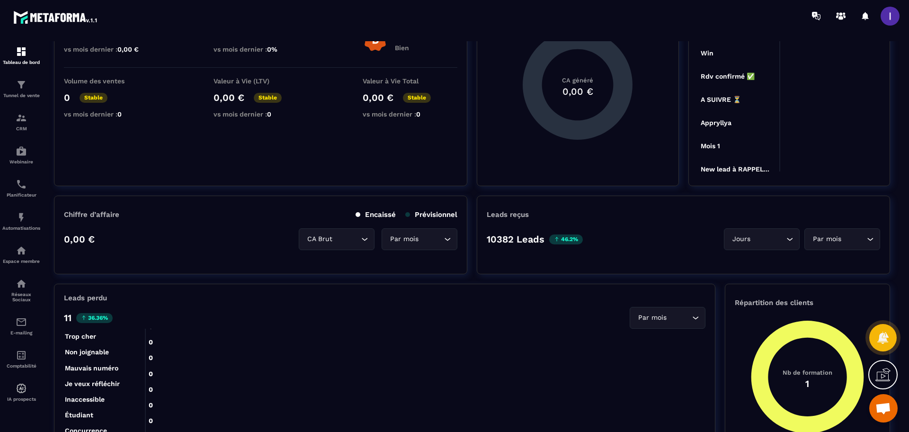
scroll to position [0, 0]
